Goal: Transaction & Acquisition: Subscribe to service/newsletter

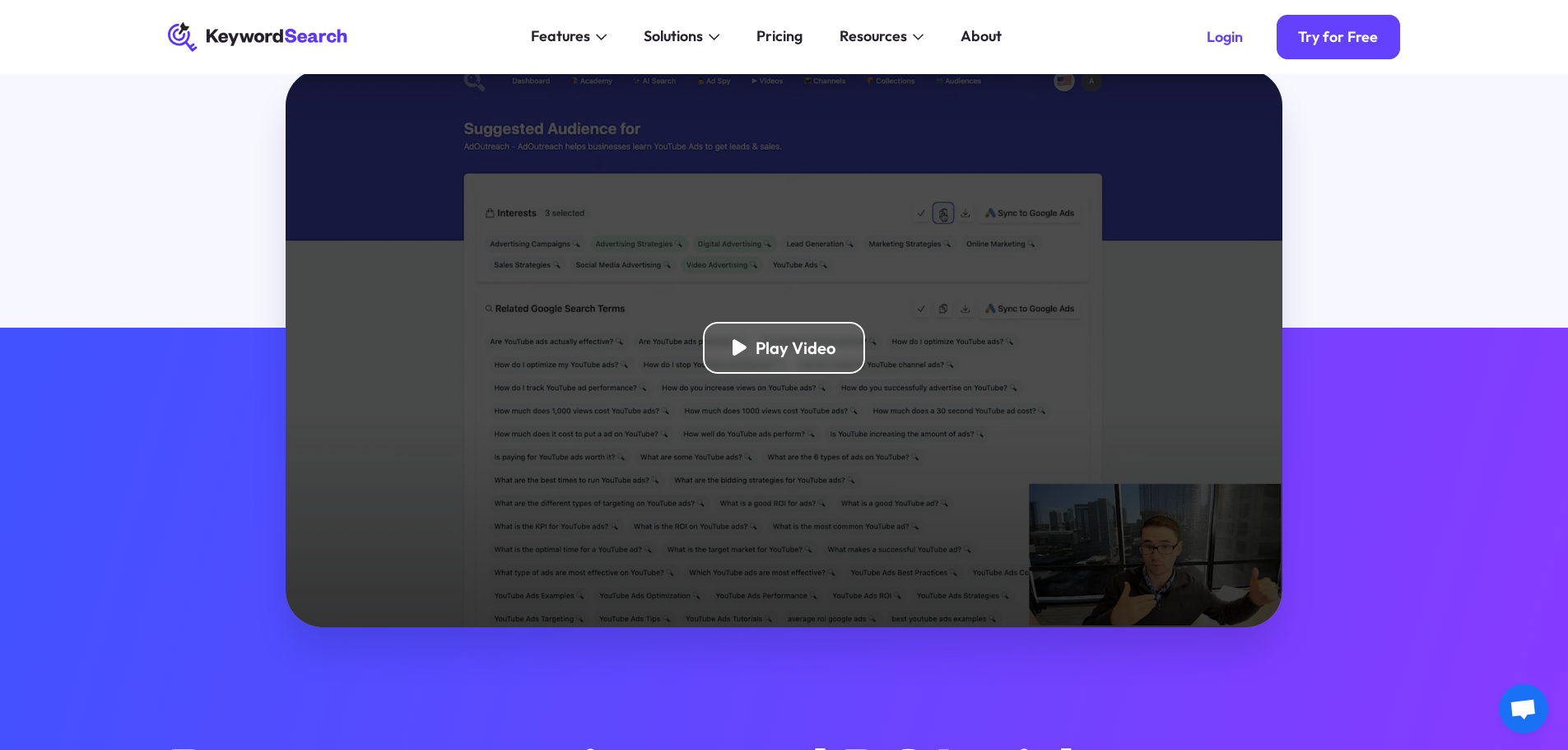
scroll to position [384, 0]
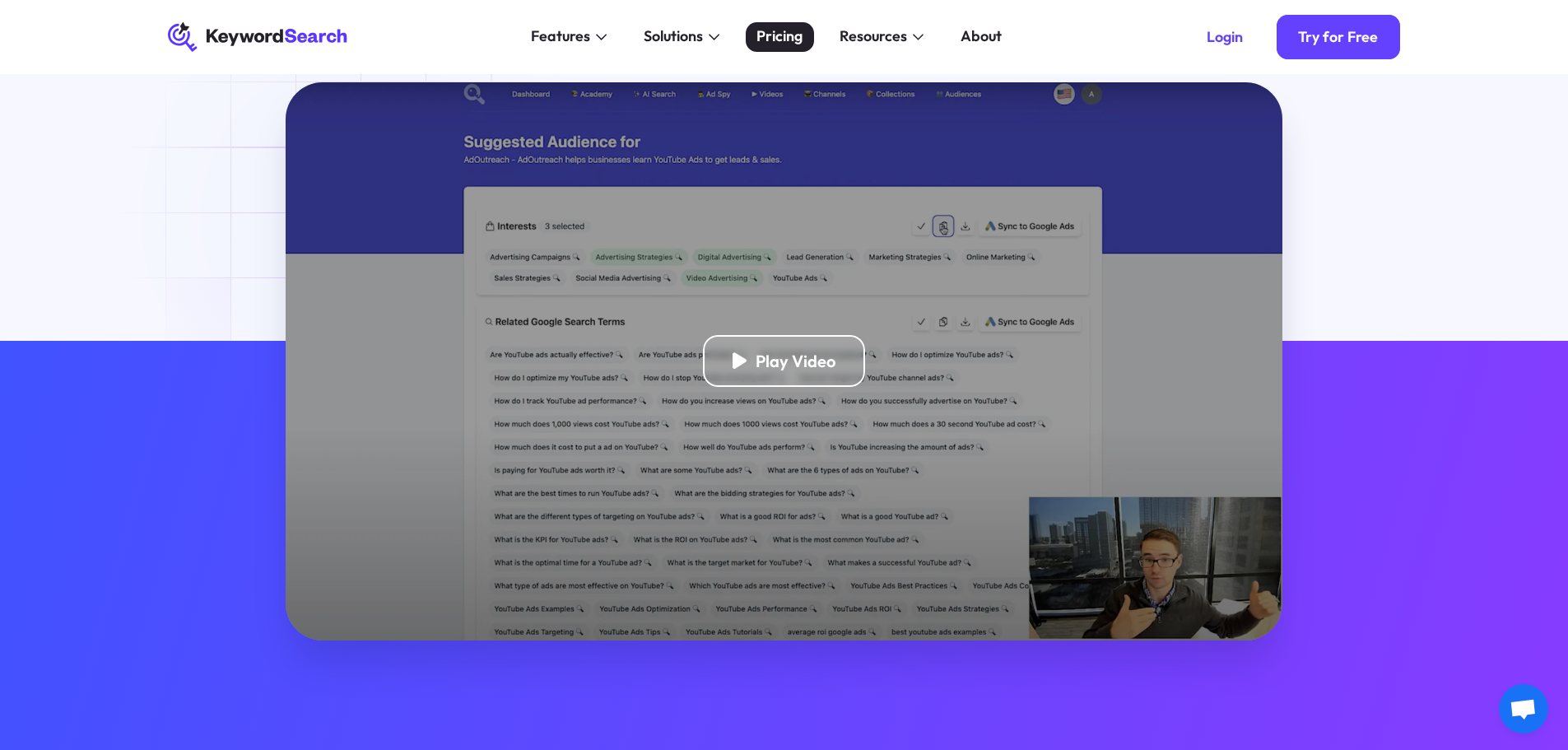
click at [772, 30] on div "Pricing" at bounding box center [780, 36] width 46 height 23
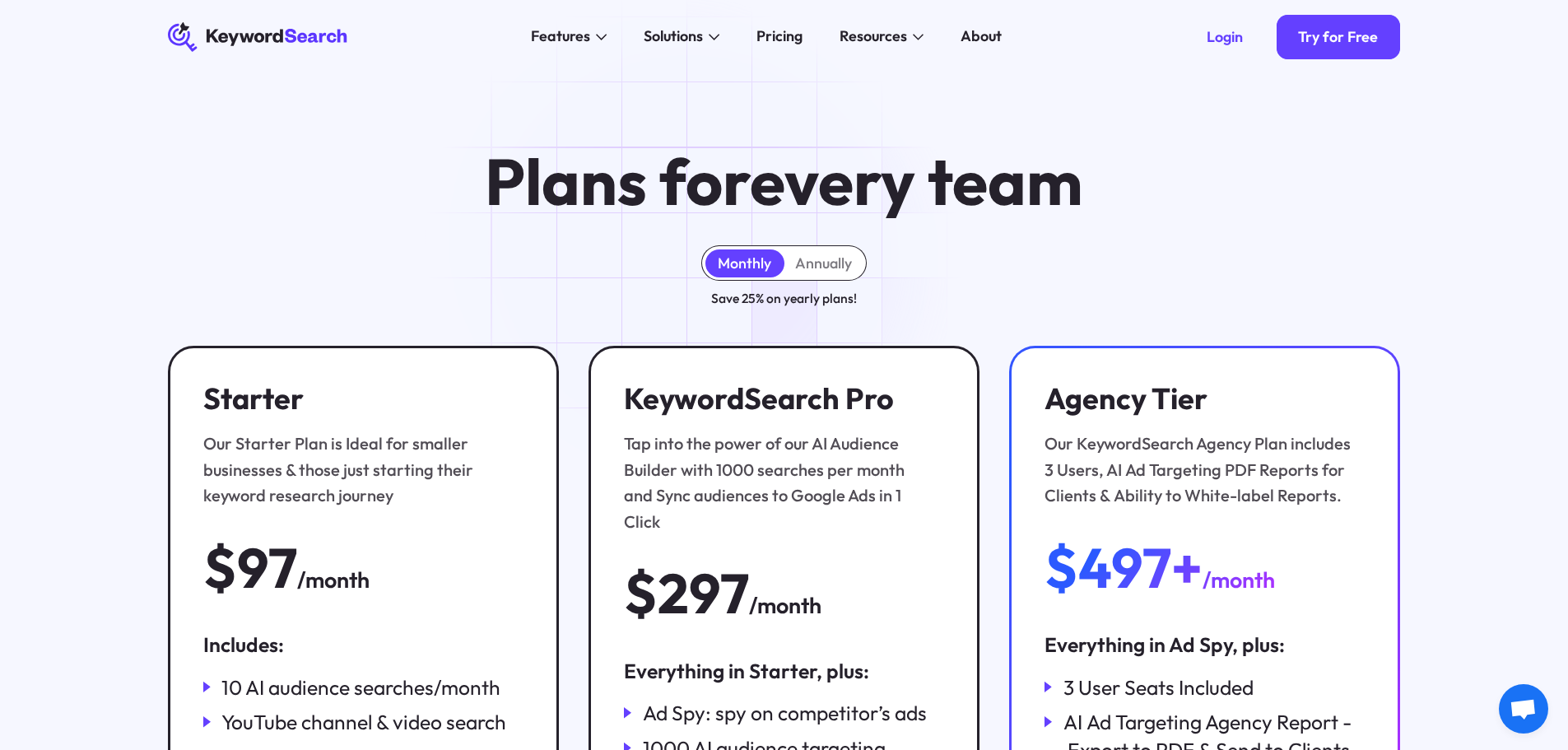
click at [723, 260] on div "Monthly" at bounding box center [744, 263] width 53 height 18
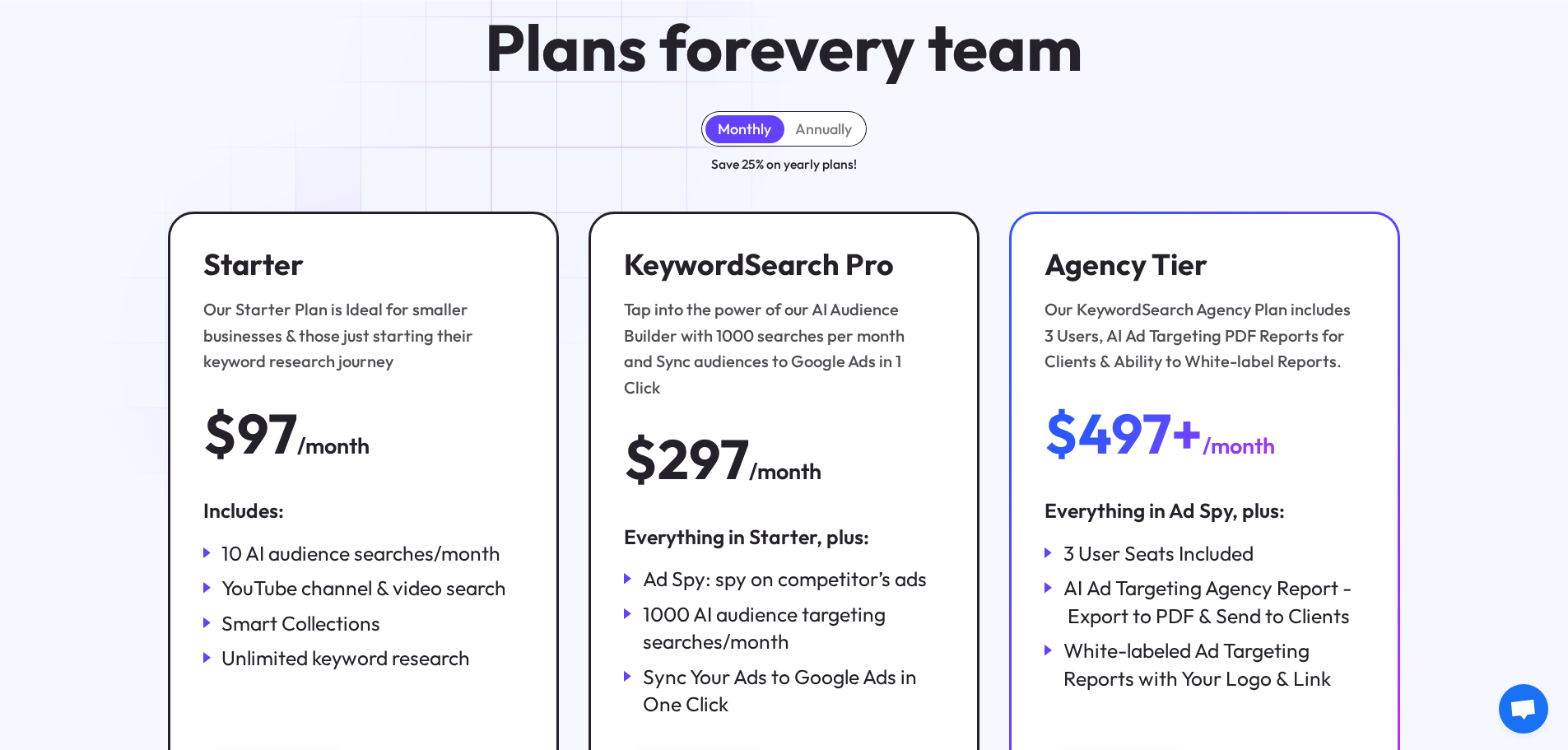
scroll to position [192, 0]
